Goal: Information Seeking & Learning: Learn about a topic

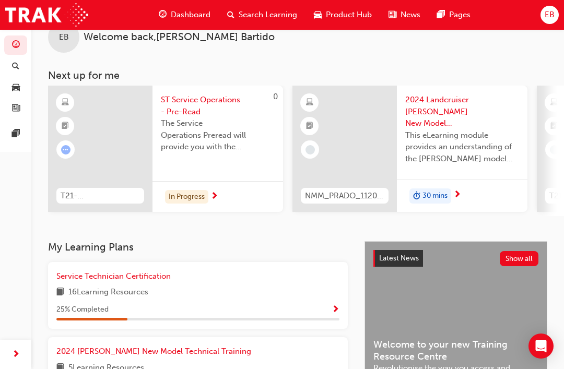
scroll to position [25, 0]
click at [161, 303] on div "25 % Completed" at bounding box center [197, 309] width 283 height 13
click at [331, 309] on span "Show Progress" at bounding box center [335, 309] width 8 height 9
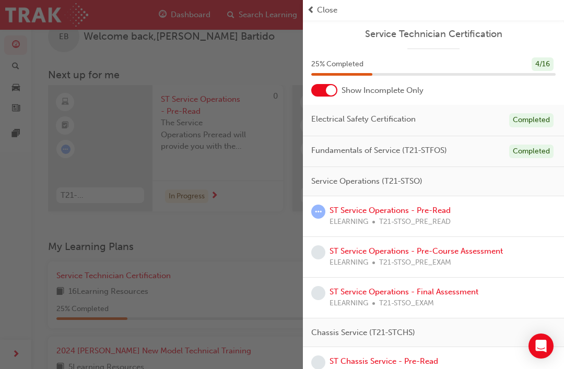
click at [400, 211] on link "ST Service Operations - Pre-Read" at bounding box center [389, 210] width 121 height 9
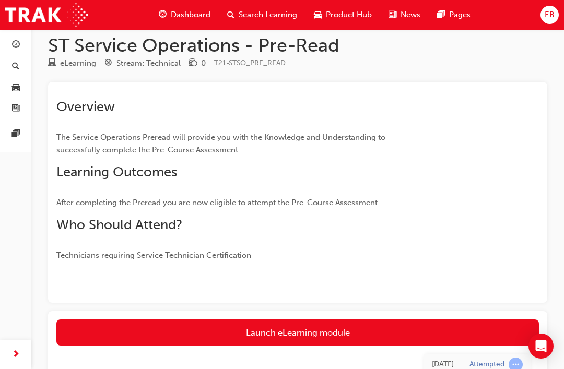
scroll to position [13, 0]
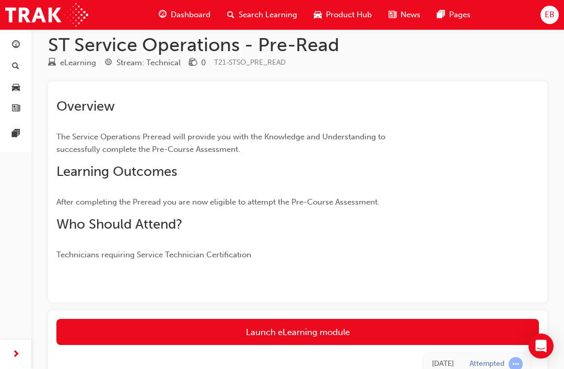
click at [295, 336] on link "Launch eLearning module" at bounding box center [297, 332] width 482 height 26
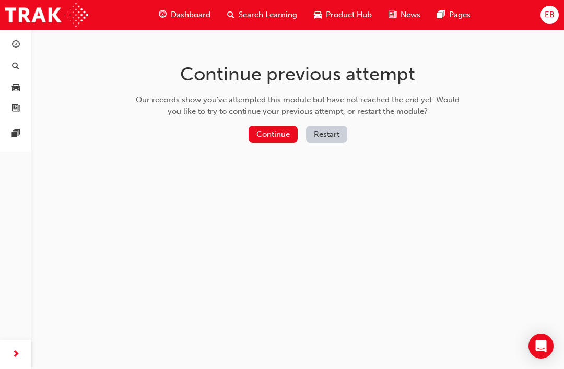
click at [268, 130] on button "Continue" at bounding box center [272, 134] width 49 height 17
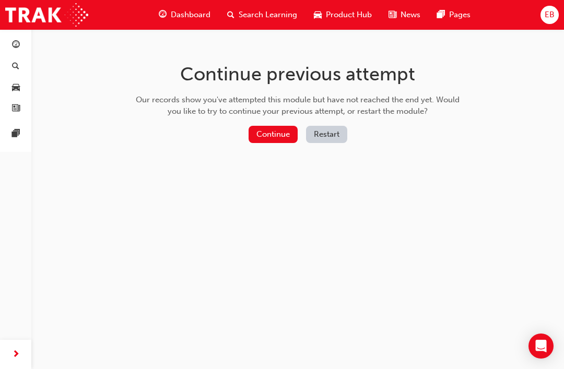
click at [272, 135] on button "Continue" at bounding box center [272, 134] width 49 height 17
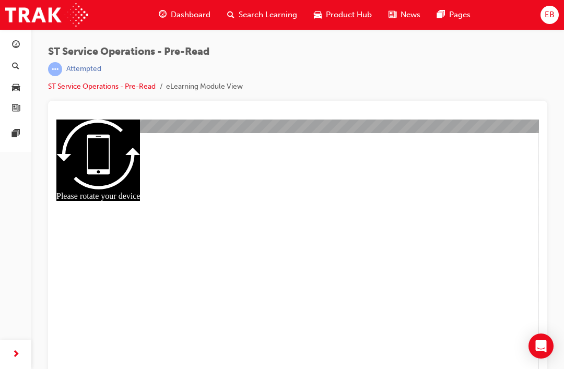
scroll to position [14, 0]
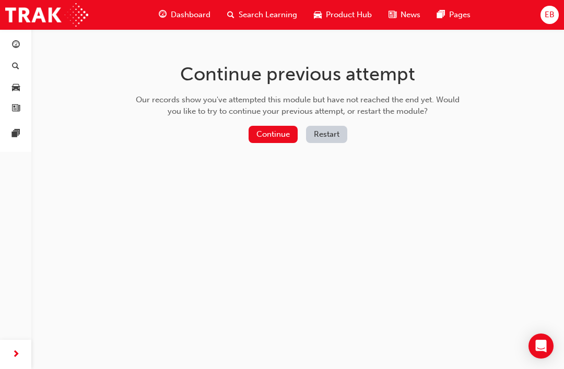
click at [284, 134] on button "Continue" at bounding box center [272, 134] width 49 height 17
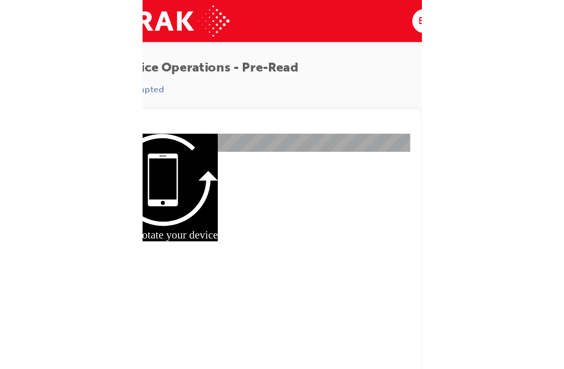
scroll to position [14, 0]
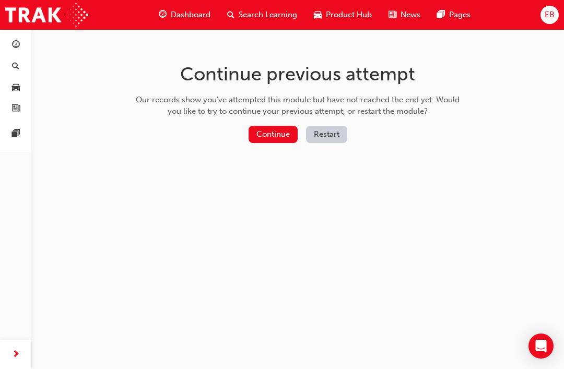
click at [262, 138] on button "Continue" at bounding box center [272, 134] width 49 height 17
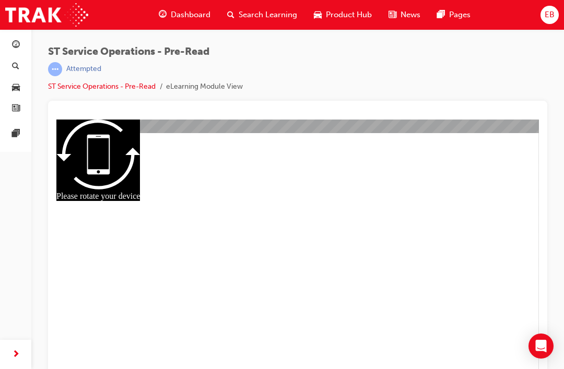
scroll to position [14, 0]
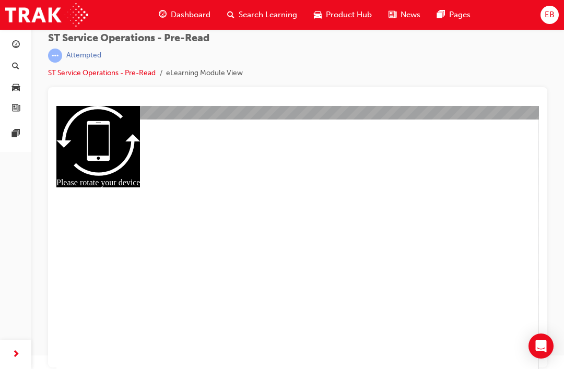
click at [559, 140] on div "ST Service Operations - Pre-Read | Attempted ST Service Operations - Pre-Read e…" at bounding box center [297, 173] width 532 height 314
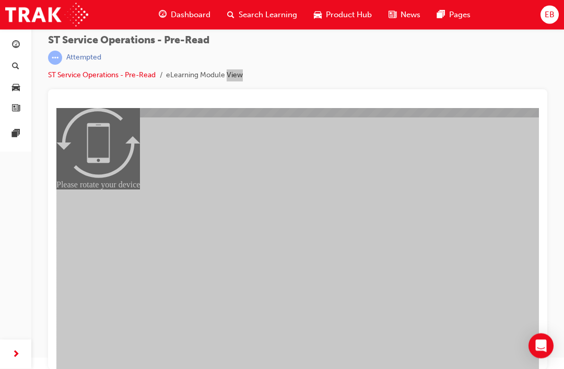
scroll to position [11, 0]
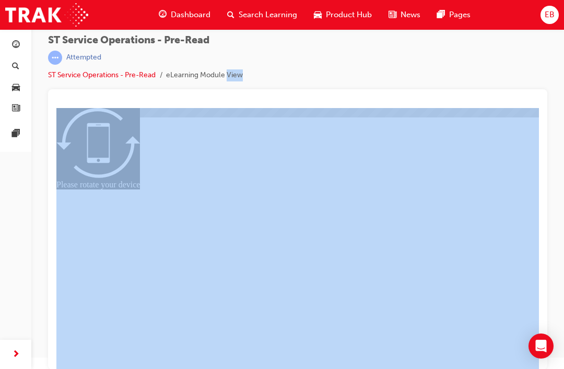
click at [8, 348] on div "button" at bounding box center [15, 354] width 21 height 21
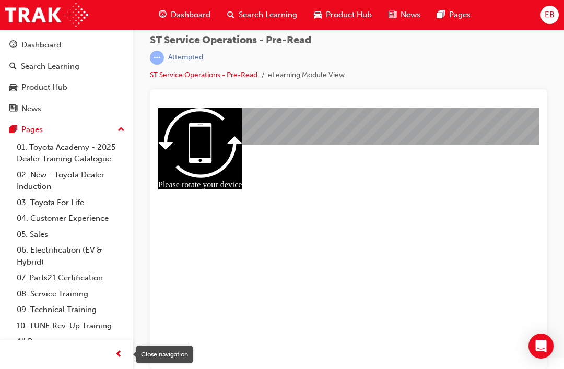
click at [122, 351] on span "prev-icon" at bounding box center [119, 354] width 8 height 13
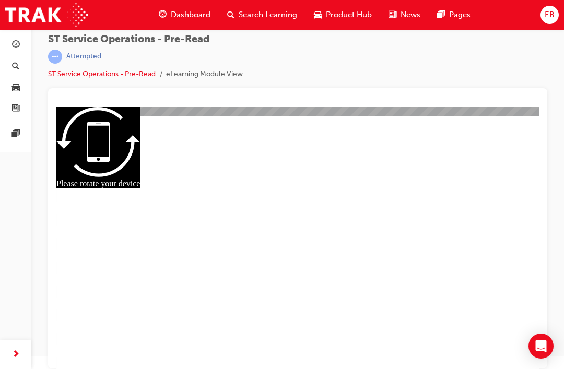
scroll to position [0, 0]
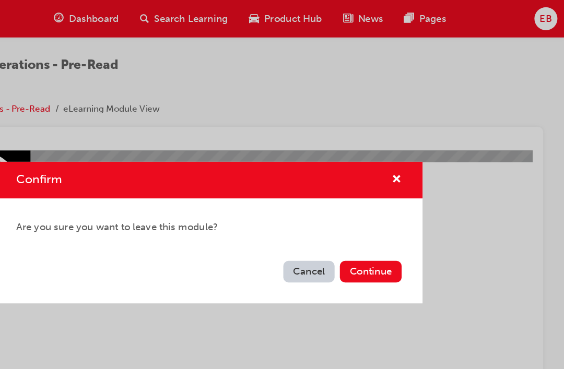
scroll to position [13, 0]
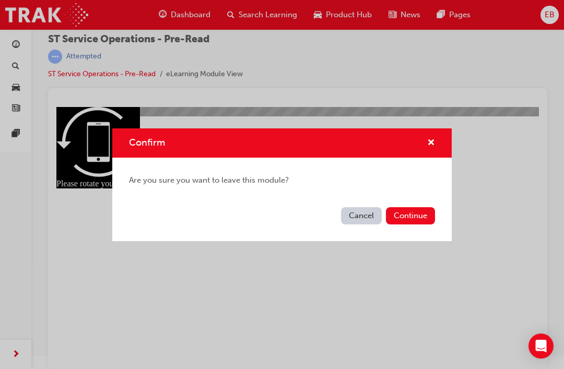
click at [419, 221] on button "Continue" at bounding box center [410, 215] width 49 height 17
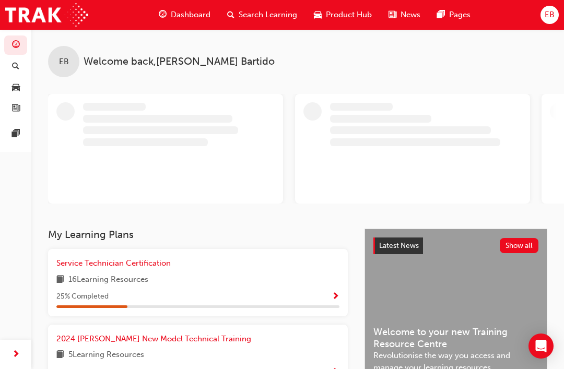
click at [146, 262] on span "Service Technician Certification" at bounding box center [113, 262] width 114 height 9
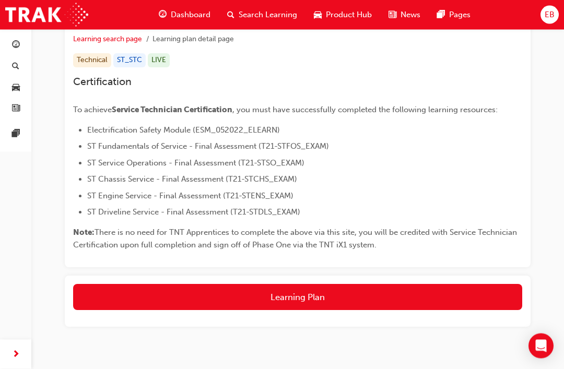
scroll to position [182, 0]
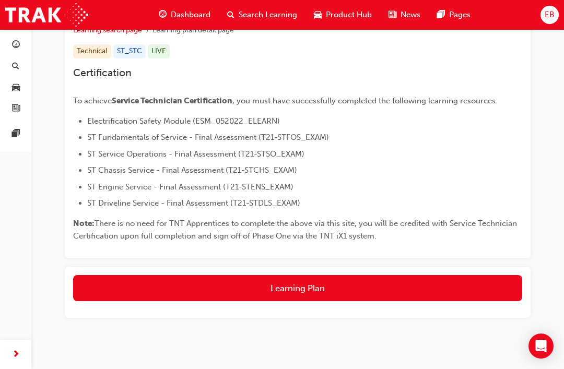
click at [206, 293] on button "Learning Plan" at bounding box center [297, 288] width 449 height 26
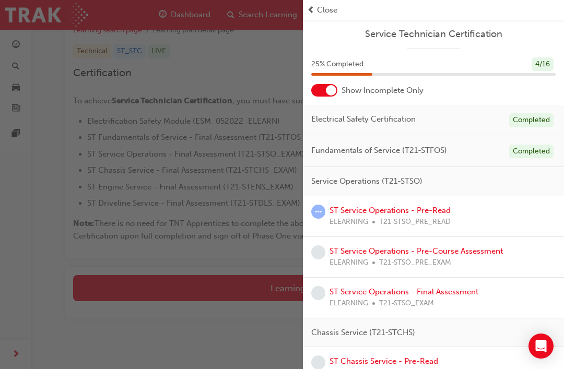
click at [424, 211] on link "ST Service Operations - Pre-Read" at bounding box center [389, 210] width 121 height 9
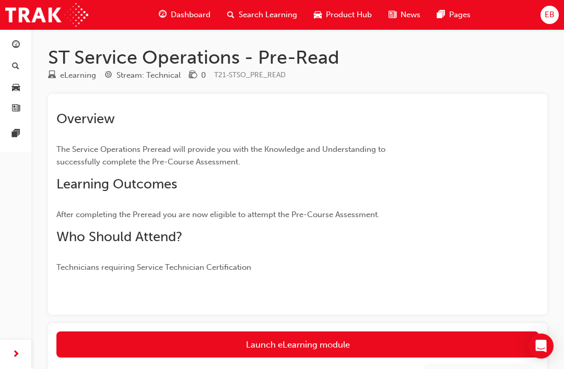
click at [431, 344] on link "Launch eLearning module" at bounding box center [297, 344] width 482 height 26
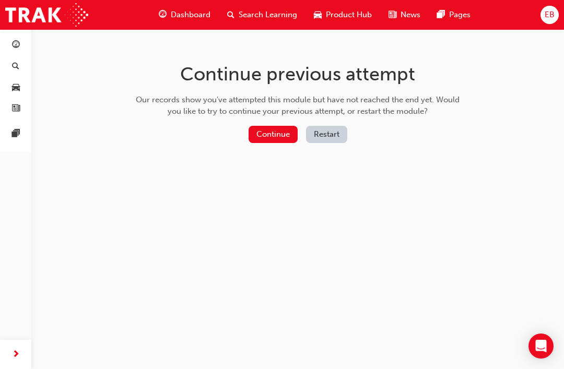
click at [274, 136] on button "Continue" at bounding box center [272, 134] width 49 height 17
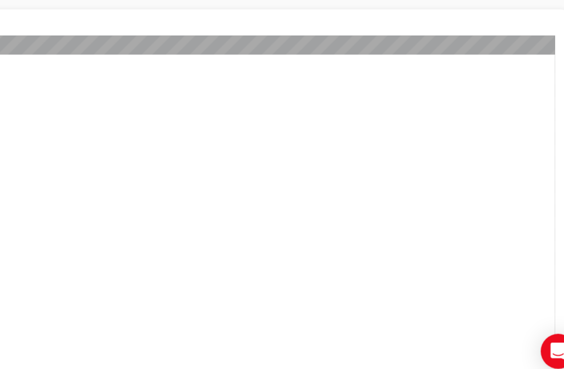
scroll to position [14, 0]
